Goal: Task Accomplishment & Management: Use online tool/utility

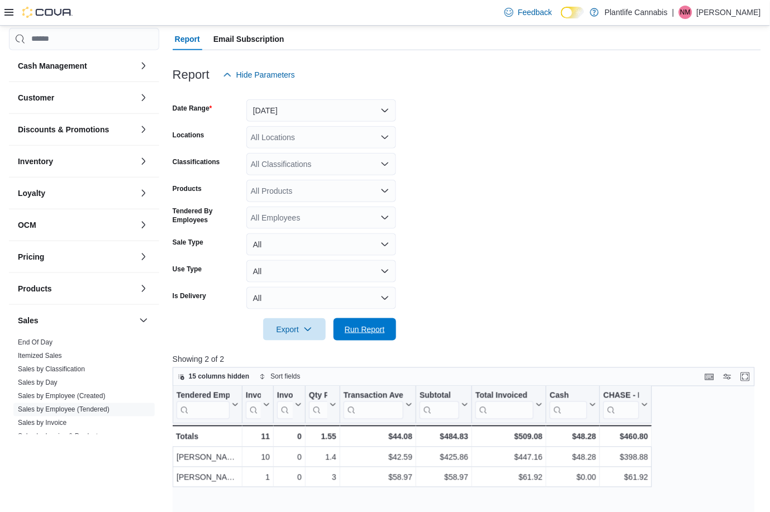
click at [369, 326] on span "Run Report" at bounding box center [365, 329] width 40 height 11
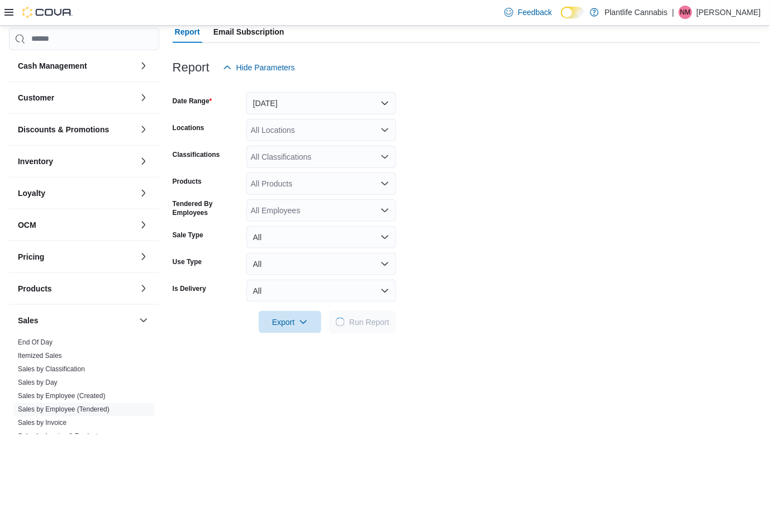
scroll to position [118, 0]
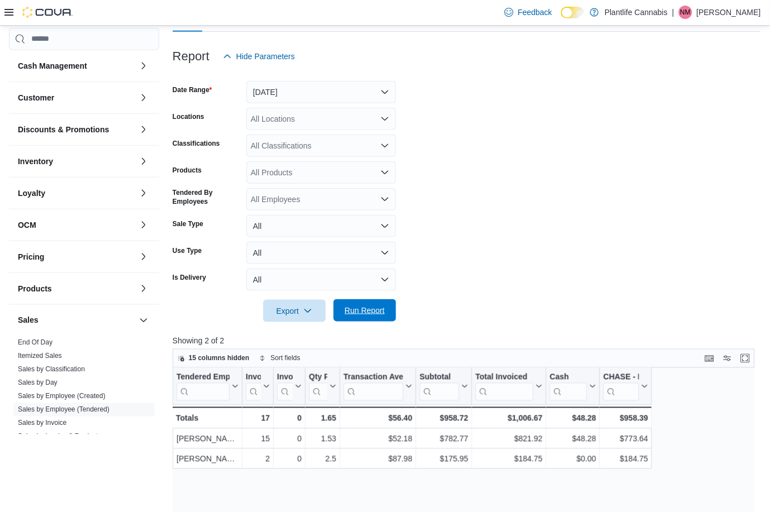
click at [361, 317] on span "Run Report" at bounding box center [364, 310] width 49 height 22
click at [385, 302] on span "Run Report" at bounding box center [364, 310] width 49 height 22
click at [56, 425] on link "Sales by Invoice" at bounding box center [42, 424] width 49 height 8
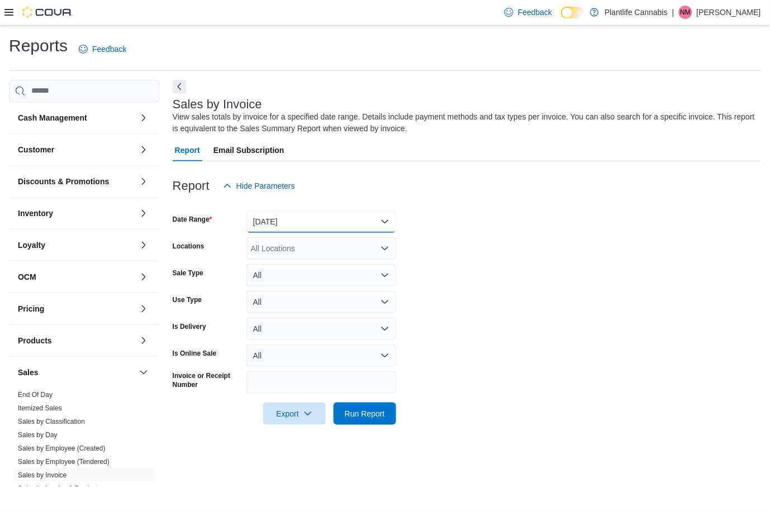
click at [307, 227] on button "[DATE]" at bounding box center [321, 222] width 150 height 22
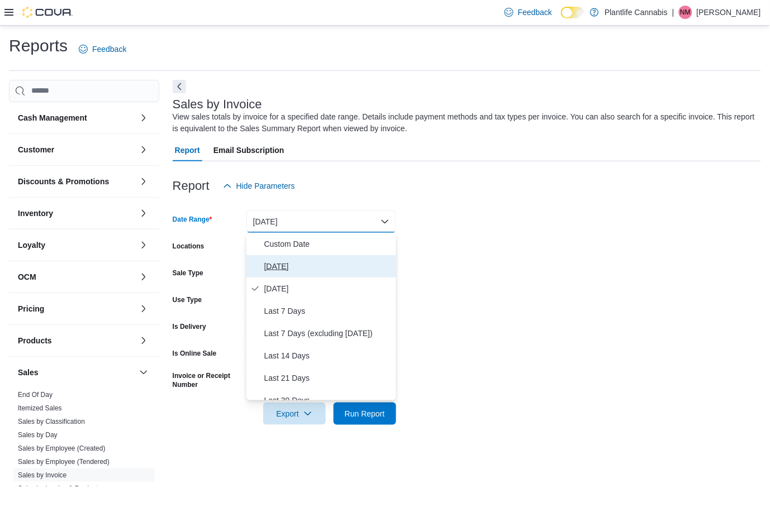
click at [312, 263] on span "[DATE]" at bounding box center [327, 266] width 127 height 13
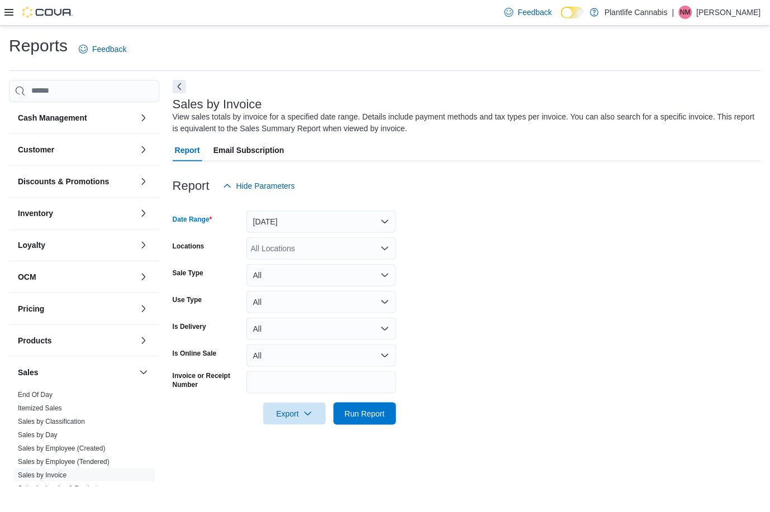
click at [325, 257] on div "All Locations" at bounding box center [321, 248] width 150 height 22
type input "**"
click at [323, 262] on span "[GEOGRAPHIC_DATA] - [GEOGRAPHIC_DATA]" at bounding box center [361, 267] width 170 height 11
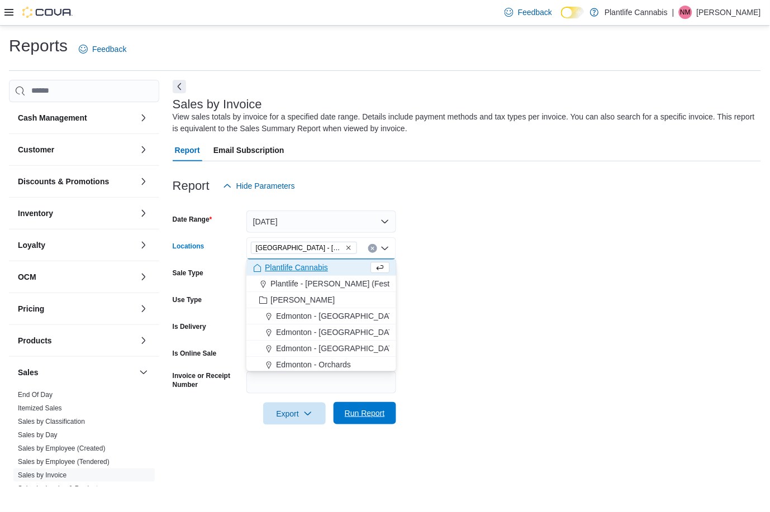
click at [386, 423] on span "Run Report" at bounding box center [364, 413] width 49 height 22
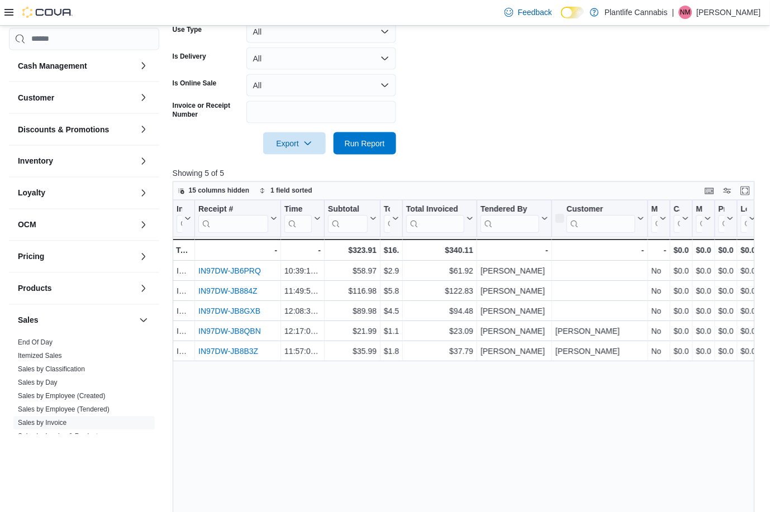
scroll to position [287, 0]
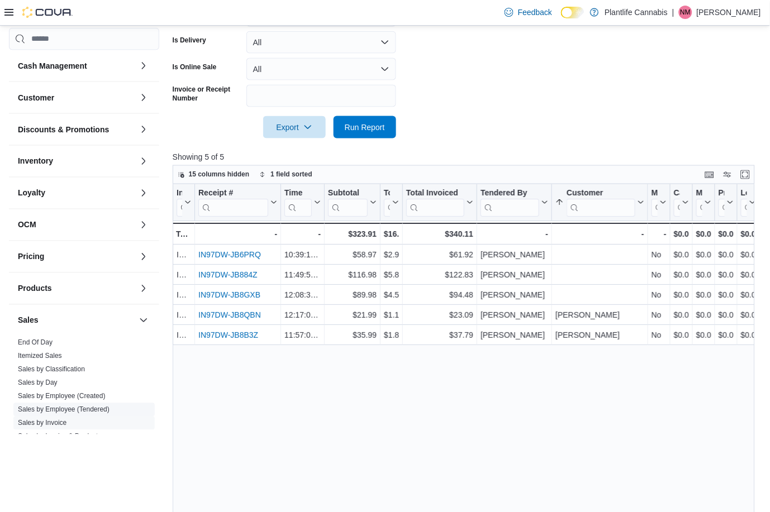
click at [74, 412] on link "Sales by Employee (Tendered)" at bounding box center [64, 410] width 92 height 8
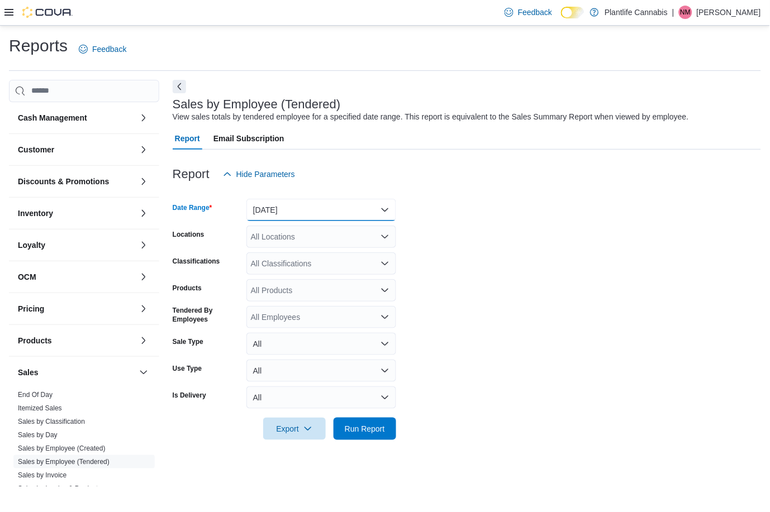
click at [287, 200] on button "[DATE]" at bounding box center [321, 210] width 150 height 22
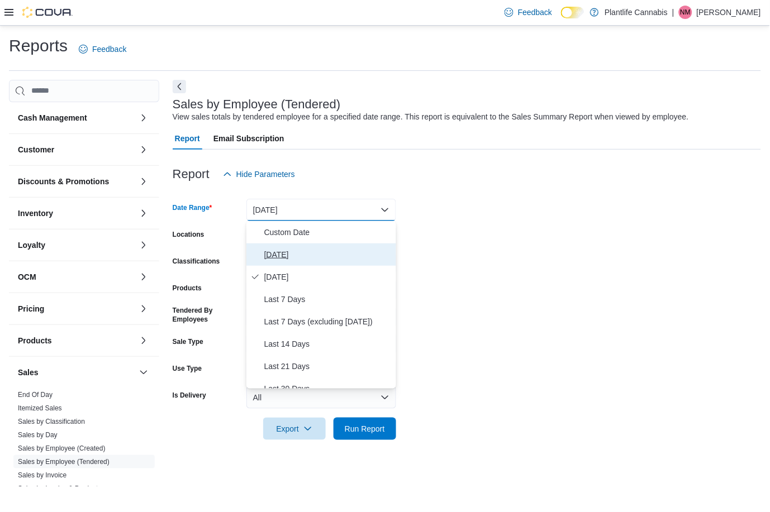
click at [292, 260] on span "[DATE]" at bounding box center [327, 254] width 127 height 13
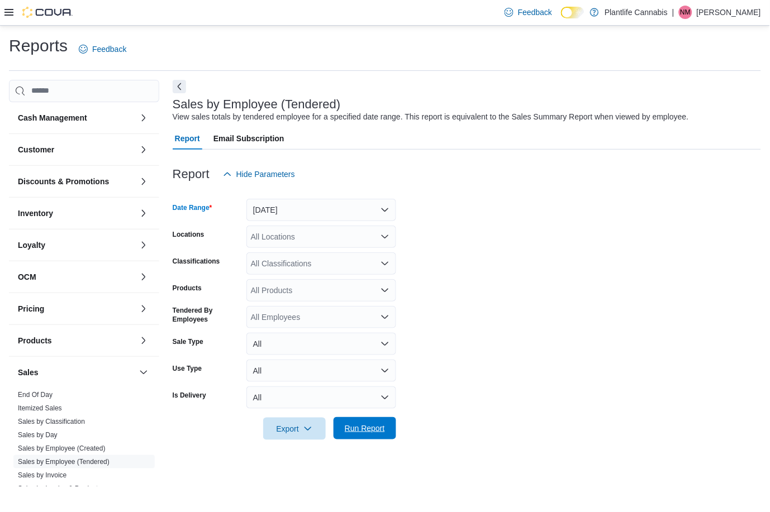
click at [359, 431] on span "Run Report" at bounding box center [365, 428] width 40 height 11
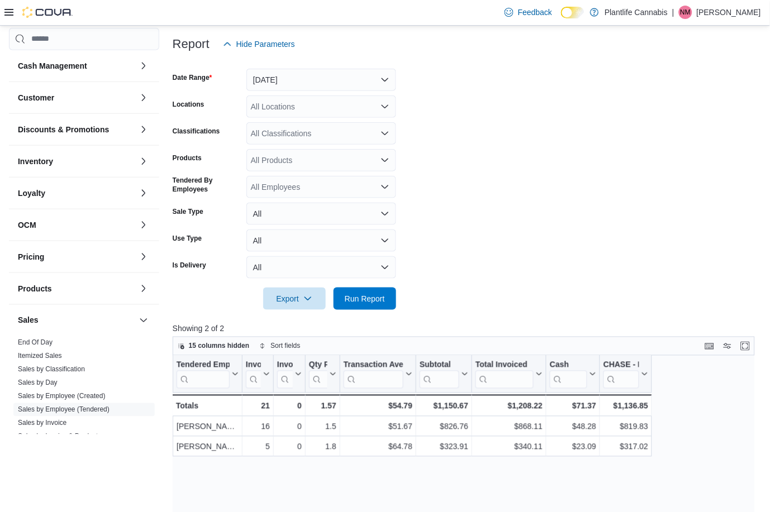
scroll to position [134, 0]
